Goal: Information Seeking & Learning: Learn about a topic

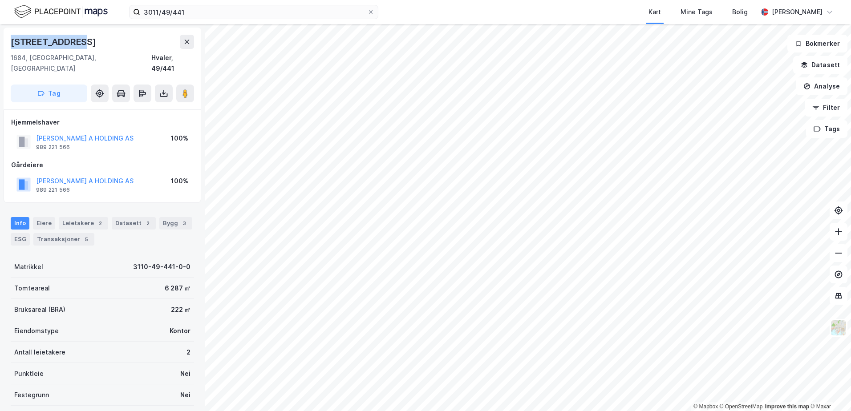
click at [104, 46] on div "[STREET_ADDRESS]" at bounding box center [102, 42] width 183 height 14
click at [814, 61] on button "Datasett" at bounding box center [821, 65] width 54 height 18
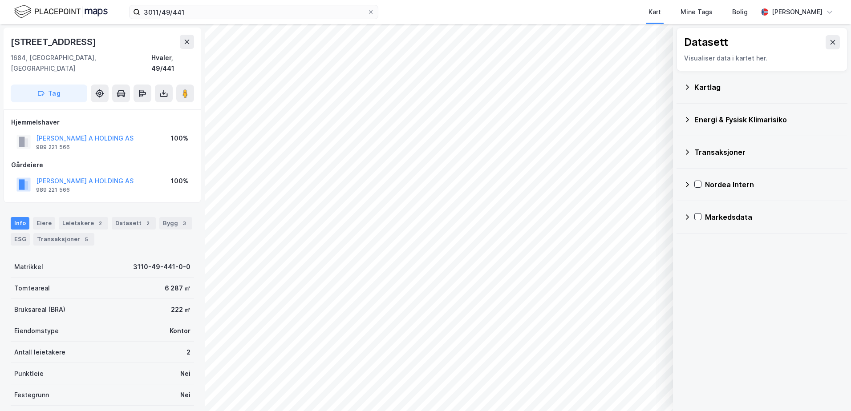
click at [708, 85] on div "Kartlag" at bounding box center [768, 87] width 146 height 11
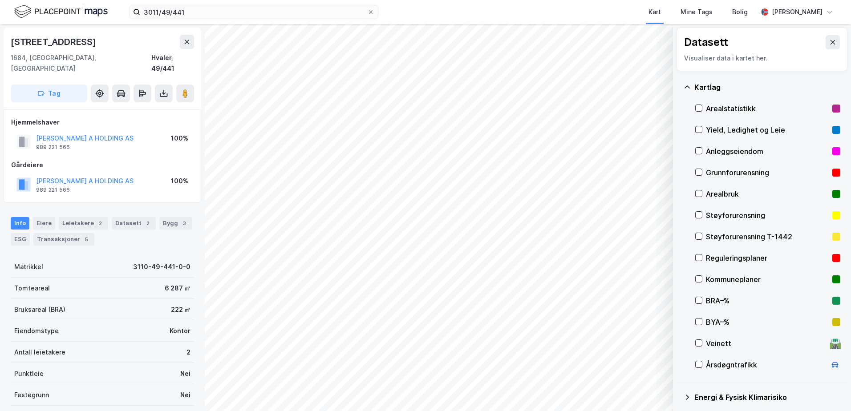
click at [720, 168] on div "Grunnforurensning" at bounding box center [767, 172] width 123 height 11
click at [720, 173] on div "Grunnforurensning" at bounding box center [767, 172] width 123 height 11
click at [688, 85] on icon at bounding box center [687, 87] width 7 height 7
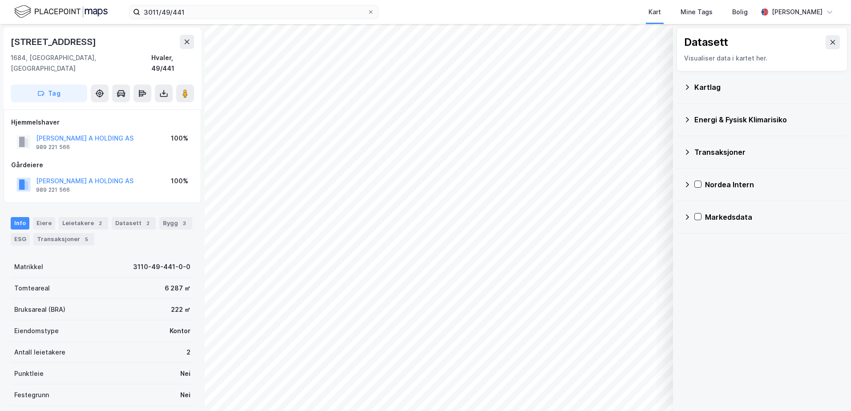
click at [685, 120] on icon at bounding box center [687, 119] width 7 height 7
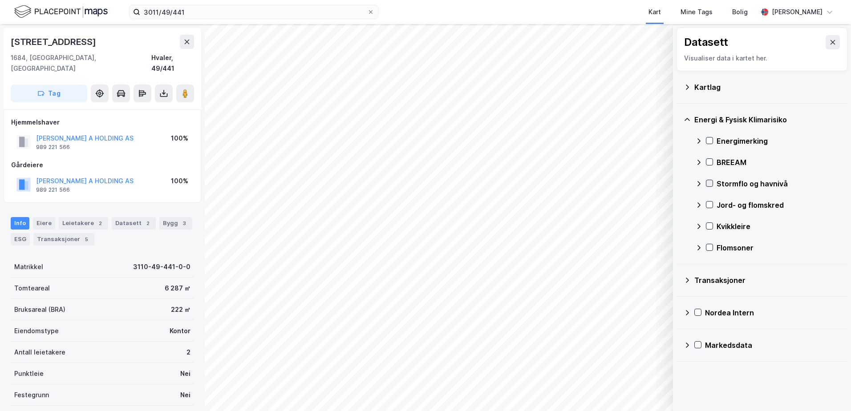
click at [710, 182] on icon at bounding box center [710, 183] width 6 height 6
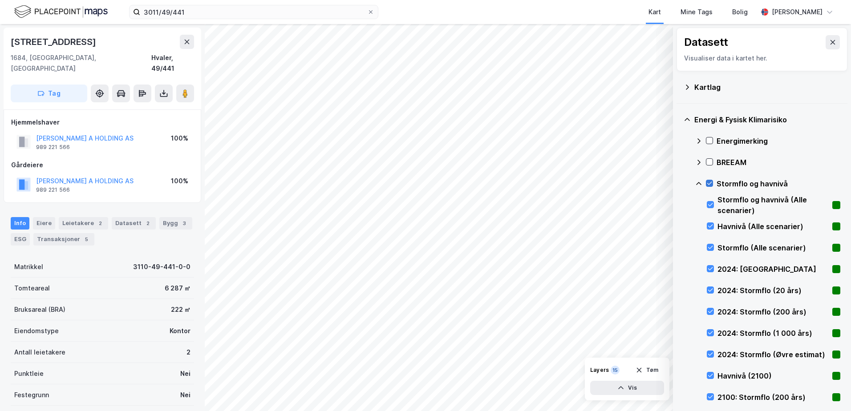
click at [710, 183] on icon at bounding box center [710, 183] width 6 height 6
click at [698, 185] on icon at bounding box center [699, 183] width 7 height 7
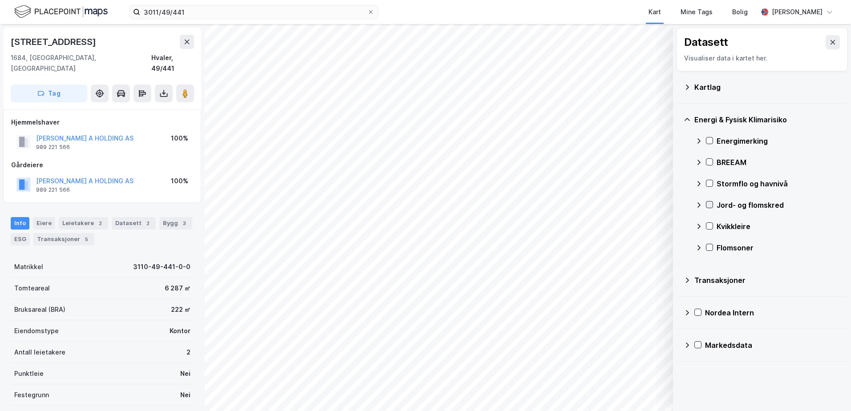
click at [708, 203] on icon at bounding box center [710, 205] width 6 height 6
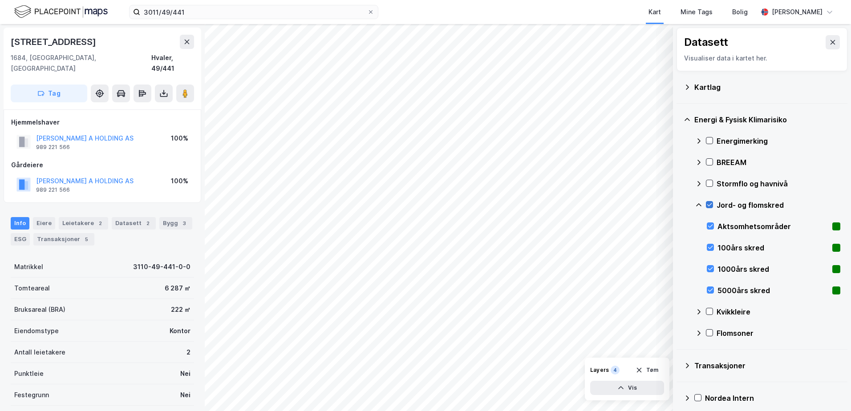
click at [708, 203] on icon at bounding box center [710, 205] width 6 height 6
click at [701, 205] on icon at bounding box center [699, 205] width 7 height 7
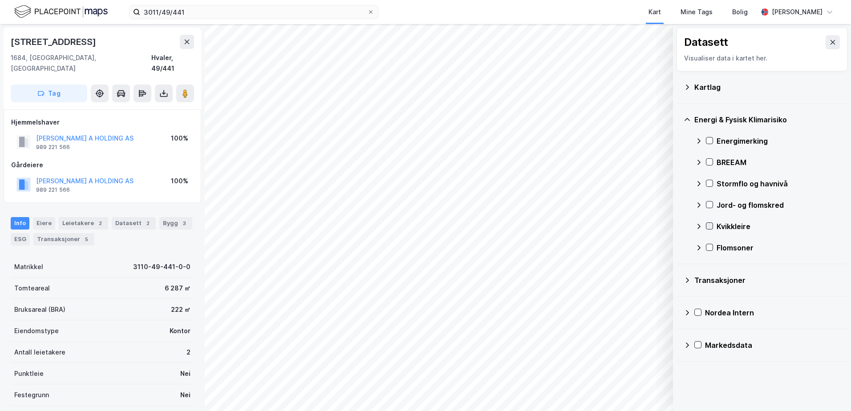
click at [710, 225] on icon at bounding box center [710, 226] width 6 height 6
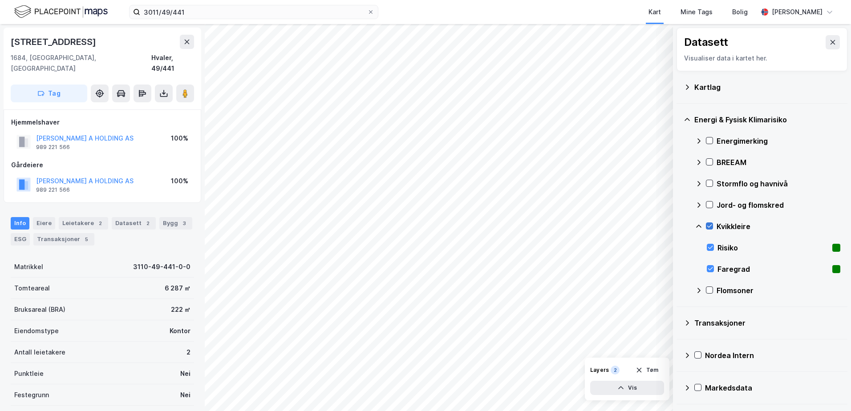
click at [710, 225] on icon at bounding box center [710, 226] width 6 height 6
click at [701, 226] on icon at bounding box center [699, 226] width 7 height 7
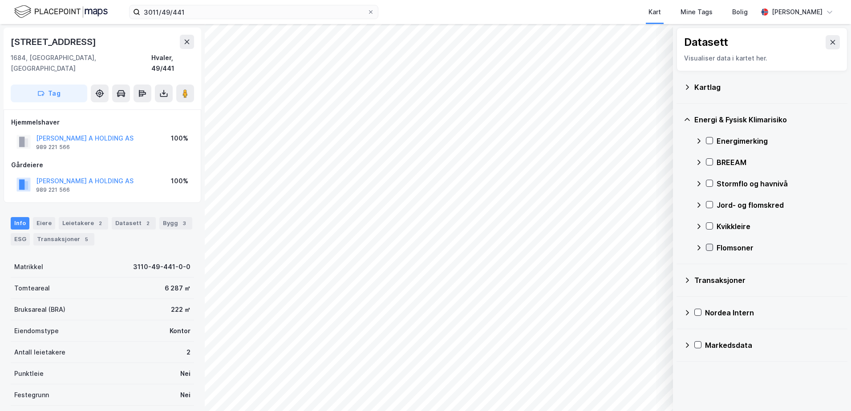
click at [708, 248] on icon at bounding box center [710, 247] width 6 height 6
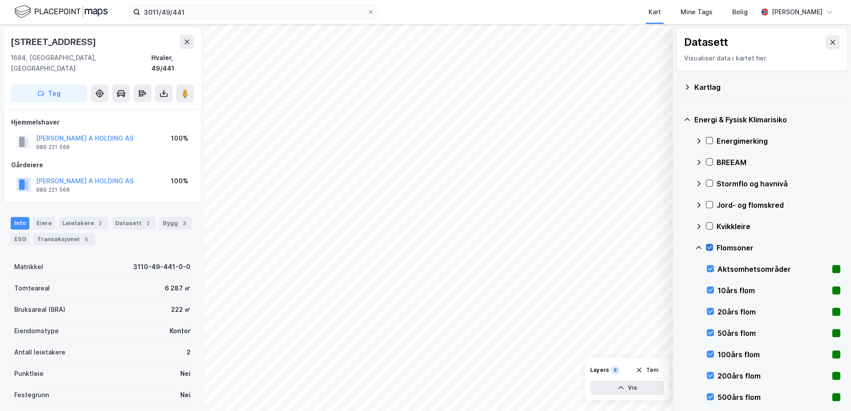
click at [711, 245] on icon at bounding box center [710, 247] width 6 height 6
click at [697, 247] on icon at bounding box center [699, 247] width 7 height 7
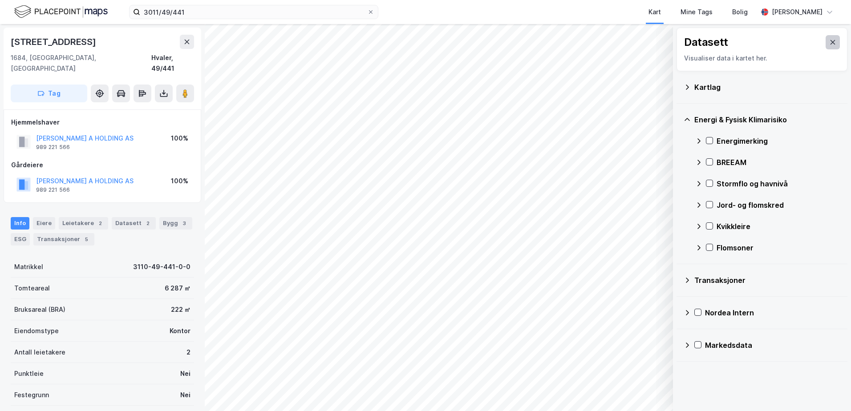
click at [830, 41] on icon at bounding box center [833, 42] width 7 height 7
